Goal: Task Accomplishment & Management: Use online tool/utility

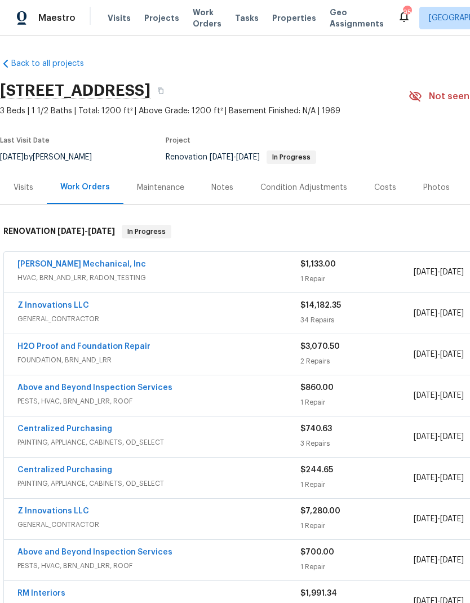
click at [138, 346] on link "H2O Proof and Foundation Repair" at bounding box center [83, 347] width 133 height 8
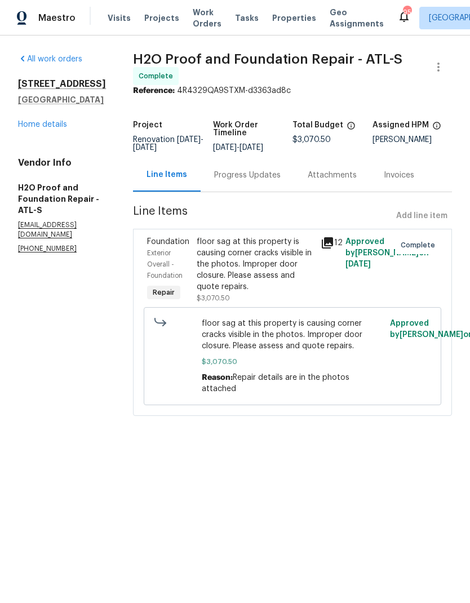
click at [324, 245] on icon at bounding box center [327, 242] width 11 height 11
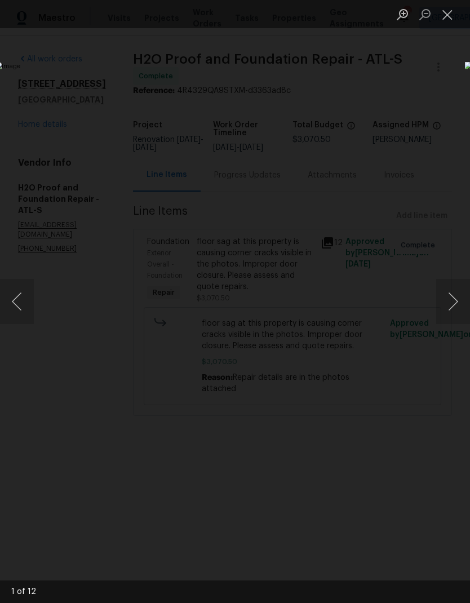
click at [453, 300] on button "Next image" at bounding box center [454, 301] width 34 height 45
click at [452, 300] on button "Next image" at bounding box center [454, 301] width 34 height 45
click at [452, 299] on button "Next image" at bounding box center [454, 301] width 34 height 45
click at [451, 298] on button "Next image" at bounding box center [454, 301] width 34 height 45
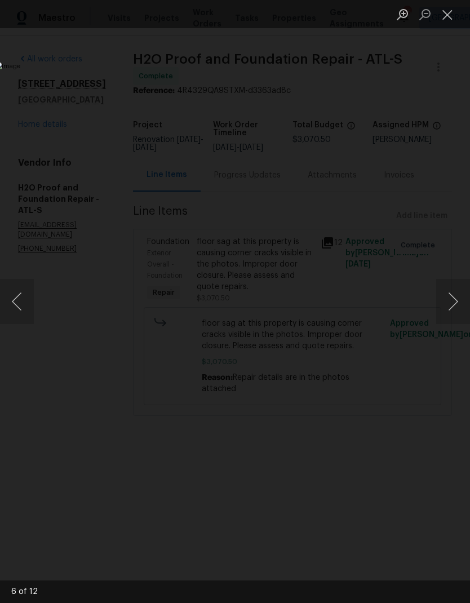
click at [451, 298] on button "Next image" at bounding box center [454, 301] width 34 height 45
click at [452, 298] on button "Next image" at bounding box center [454, 301] width 34 height 45
click at [452, 297] on button "Next image" at bounding box center [454, 301] width 34 height 45
click at [452, 299] on button "Next image" at bounding box center [454, 301] width 34 height 45
click at [451, 300] on button "Next image" at bounding box center [454, 301] width 34 height 45
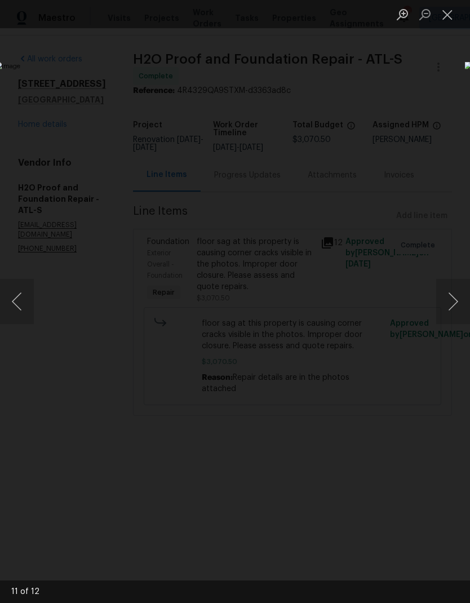
click at [452, 299] on button "Next image" at bounding box center [454, 301] width 34 height 45
click at [24, 311] on button "Previous image" at bounding box center [17, 301] width 34 height 45
click at [448, 12] on button "Close lightbox" at bounding box center [448, 15] width 23 height 20
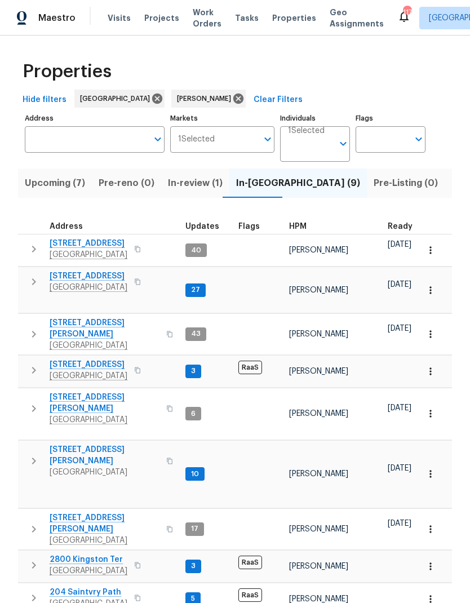
click at [57, 189] on span "Upcoming (7)" at bounding box center [55, 183] width 60 height 16
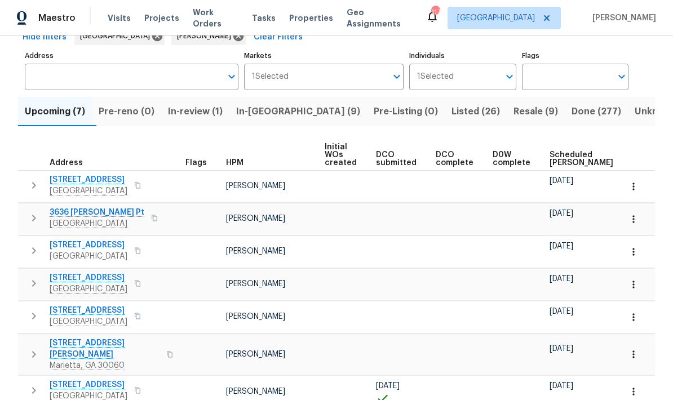
click at [636, 386] on icon "button" at bounding box center [633, 391] width 11 height 11
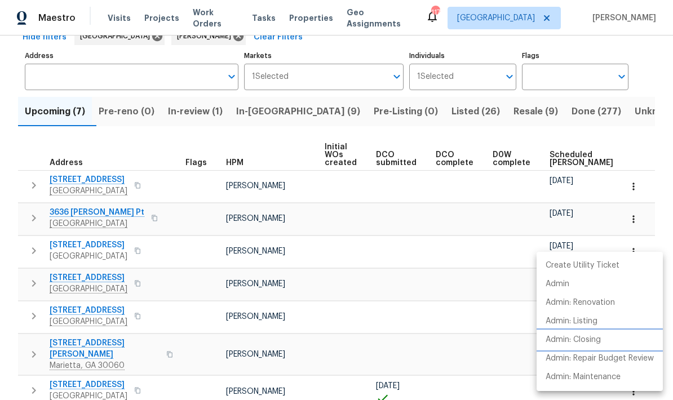
click at [584, 340] on p "Admin: Closing" at bounding box center [573, 340] width 55 height 12
